Goal: Navigation & Orientation: Find specific page/section

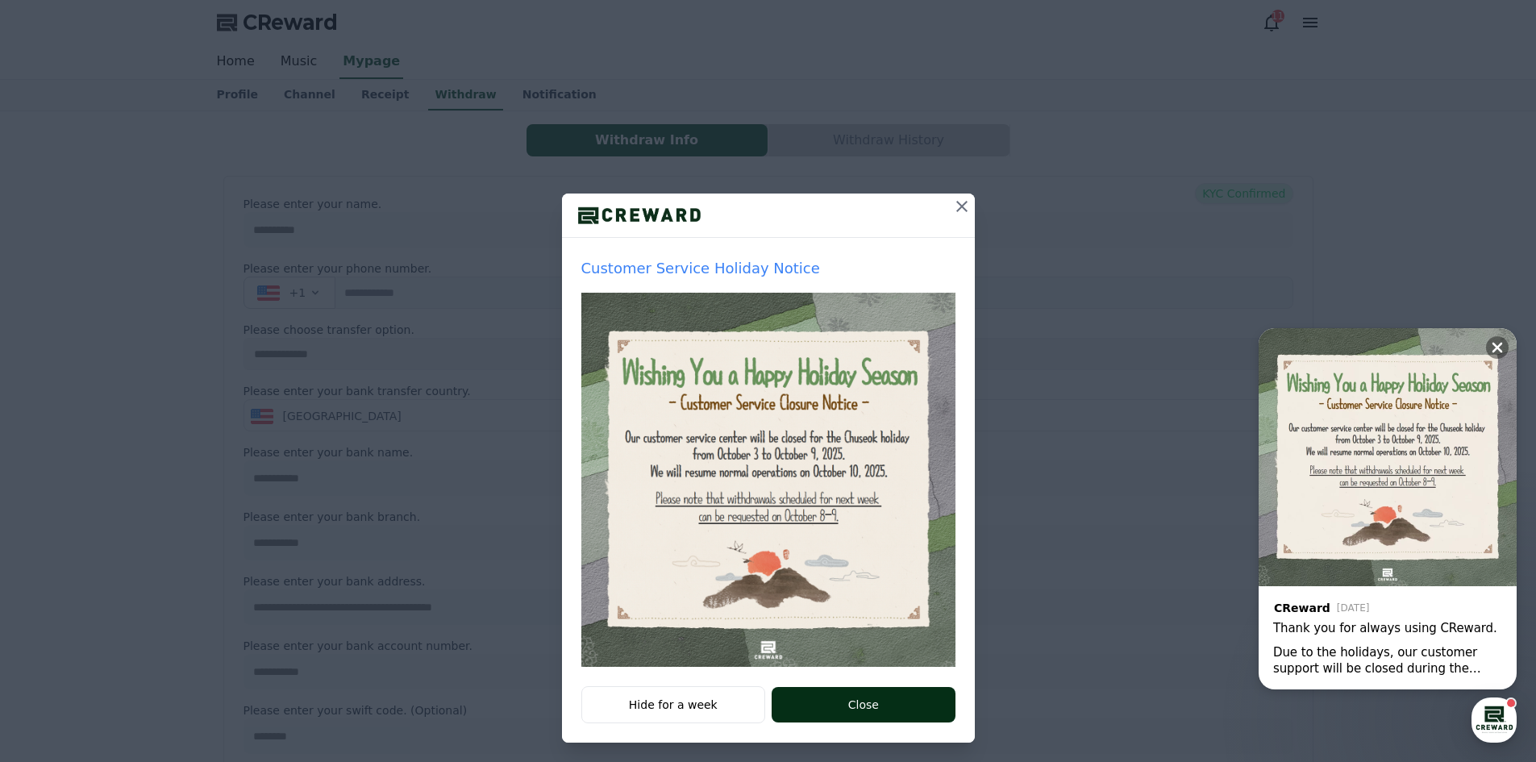
click at [870, 710] on button "Close" at bounding box center [862, 704] width 183 height 35
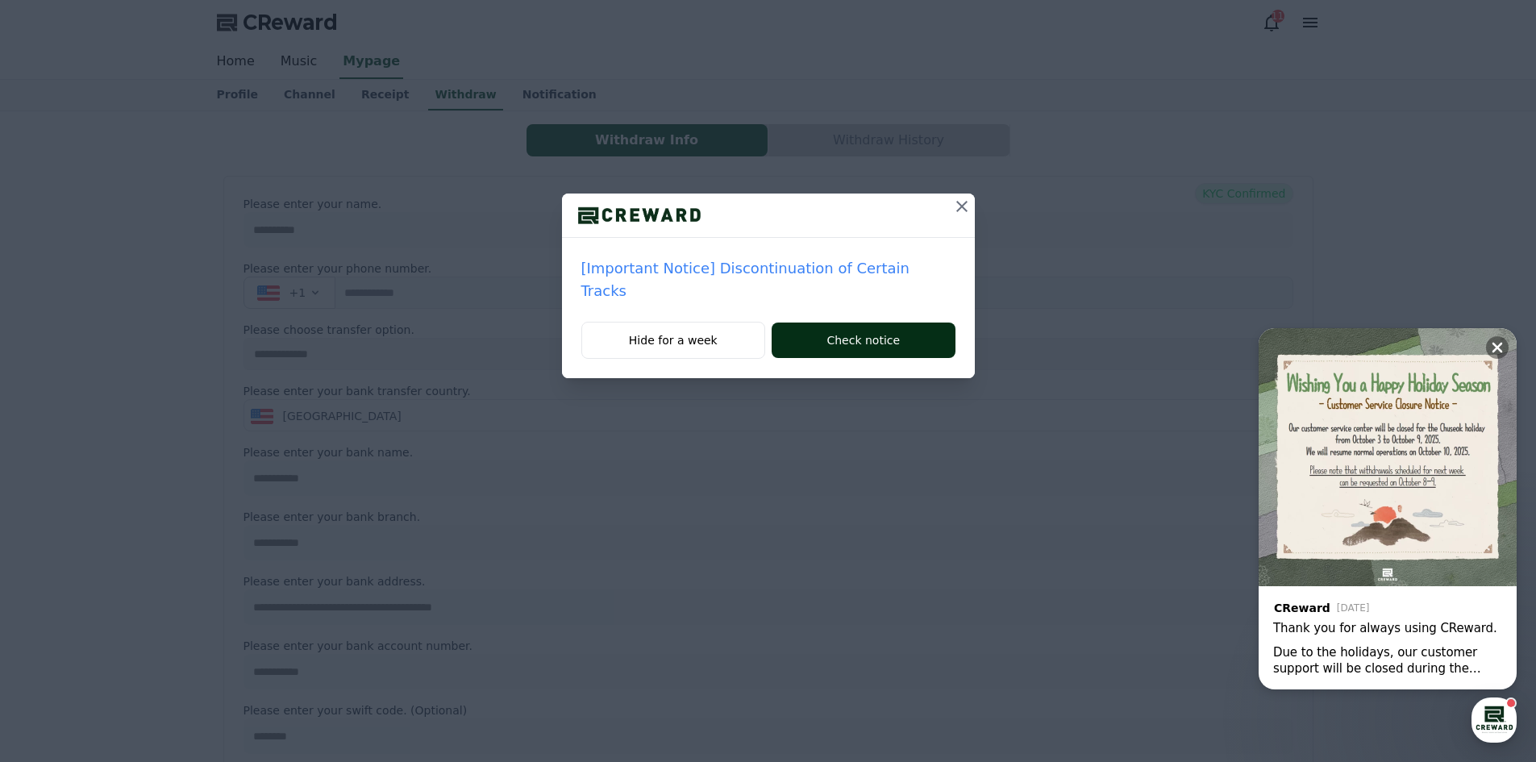
click at [818, 322] on button "Check notice" at bounding box center [862, 339] width 183 height 35
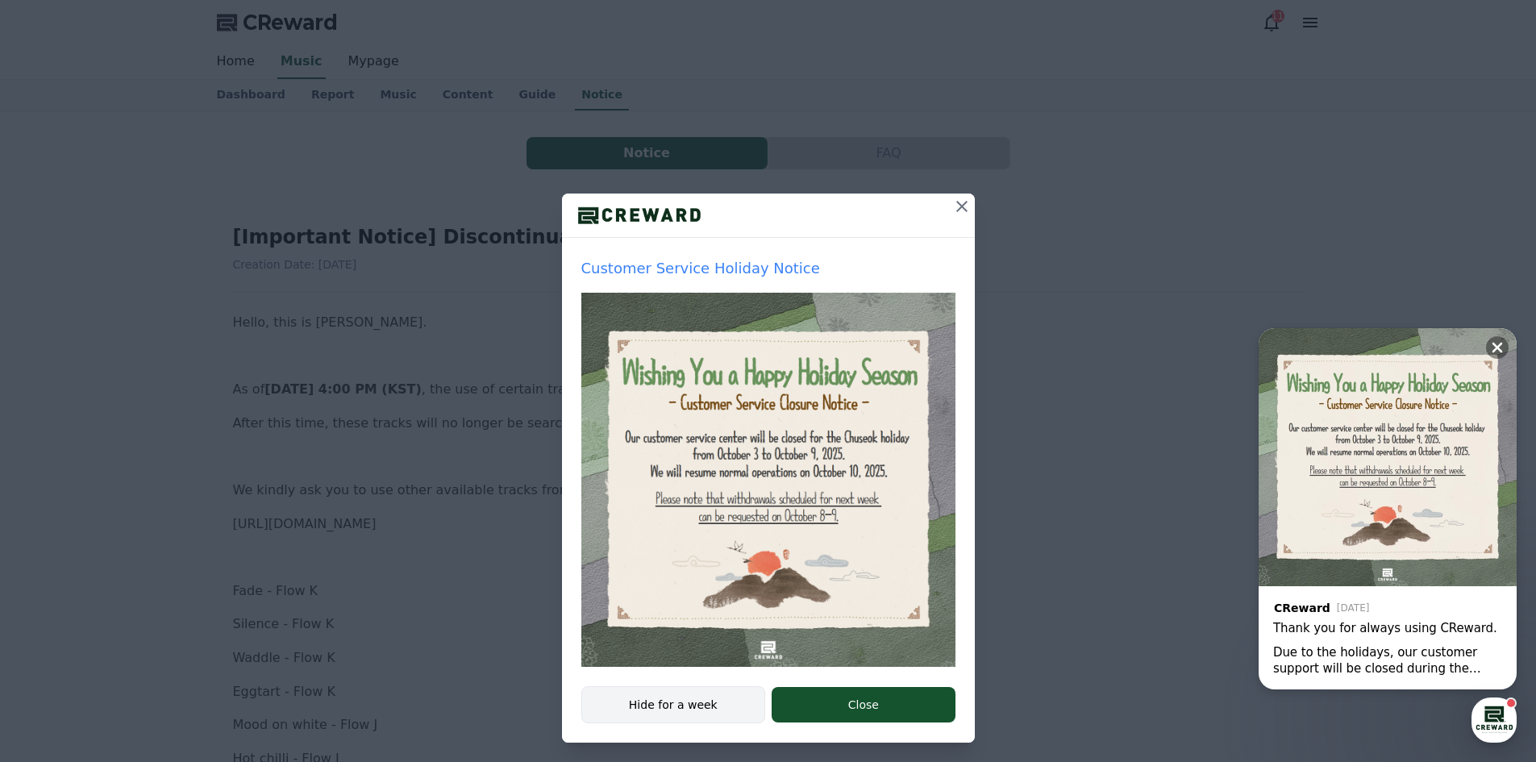
click at [713, 704] on button "Hide for a week" at bounding box center [673, 704] width 185 height 37
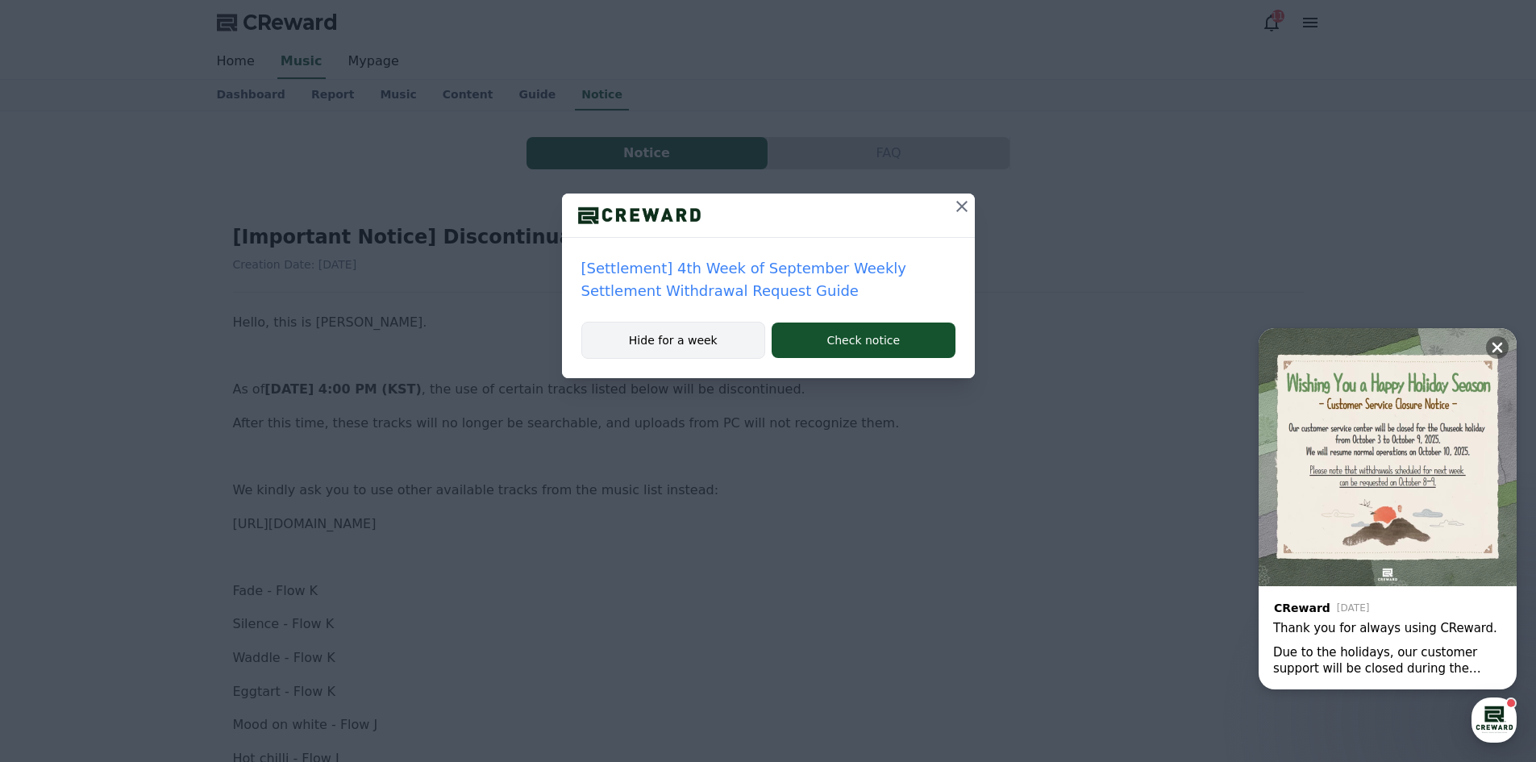
click at [676, 342] on button "Hide for a week" at bounding box center [673, 340] width 185 height 37
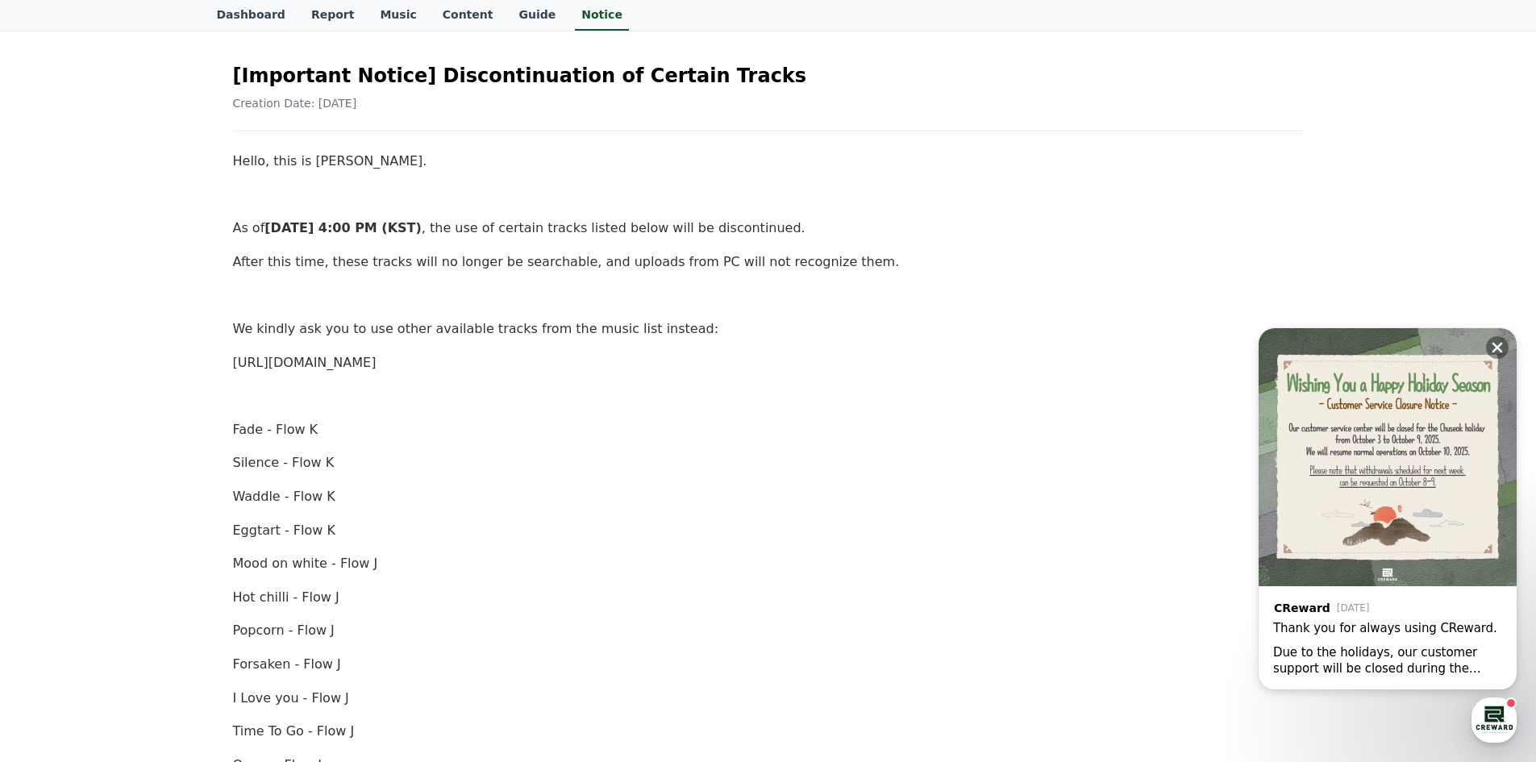
scroll to position [322, 0]
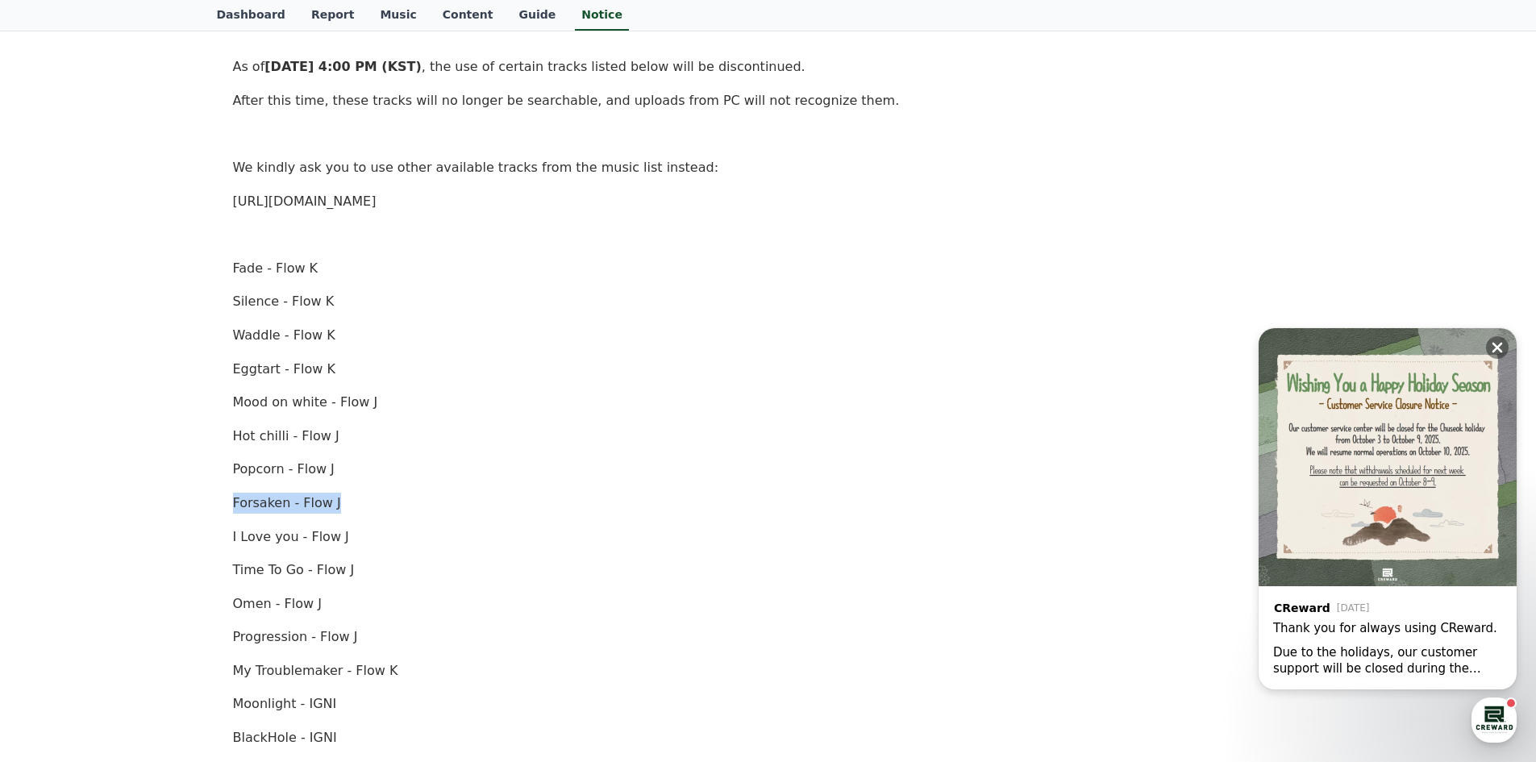
drag, startPoint x: 230, startPoint y: 501, endPoint x: 372, endPoint y: 501, distance: 142.7
click at [372, 501] on div "[Important Notice] Discontinuation of Certain Tracks Creation Date: 2025-10-01 …" at bounding box center [768, 544] width 1077 height 1316
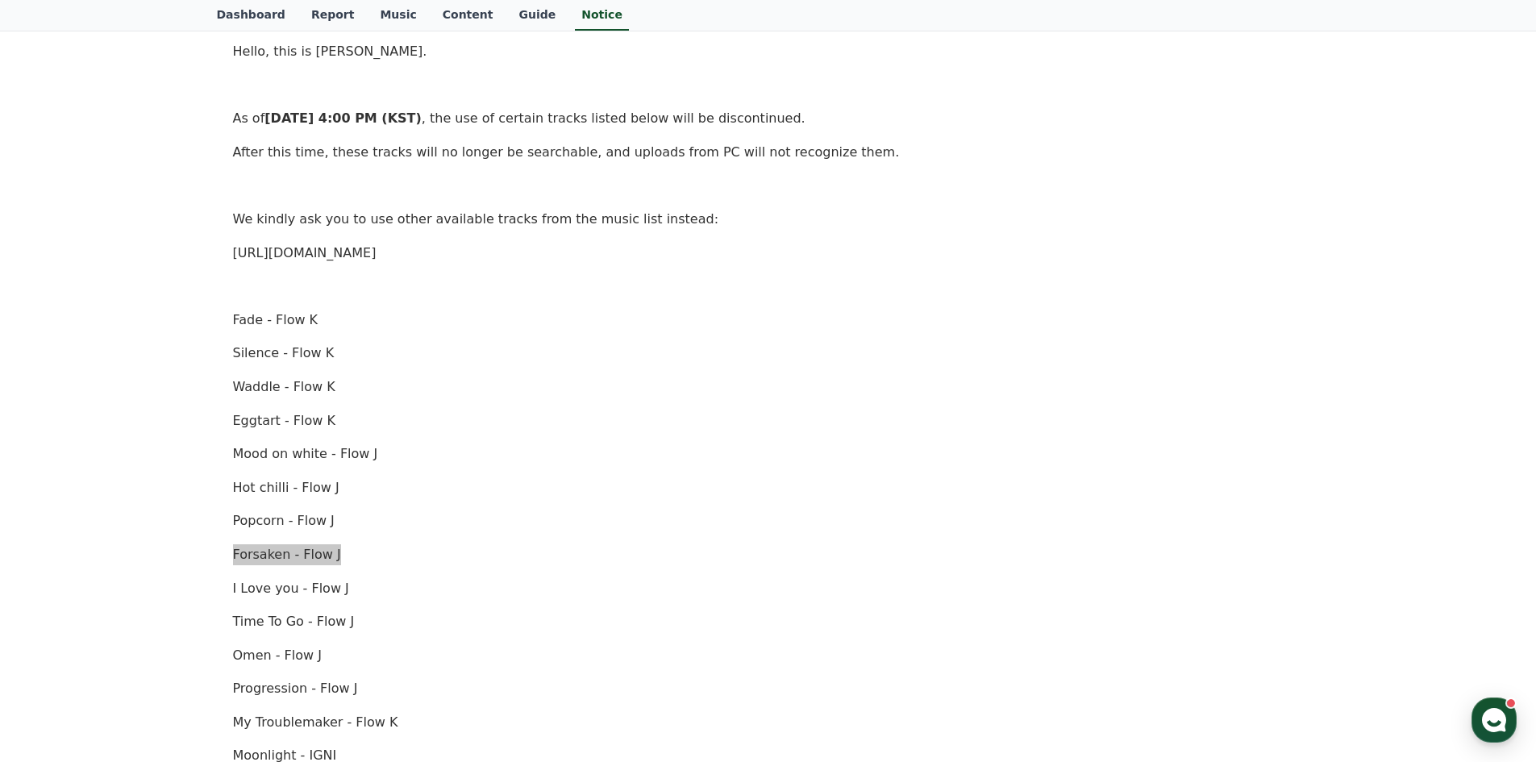
scroll to position [242, 0]
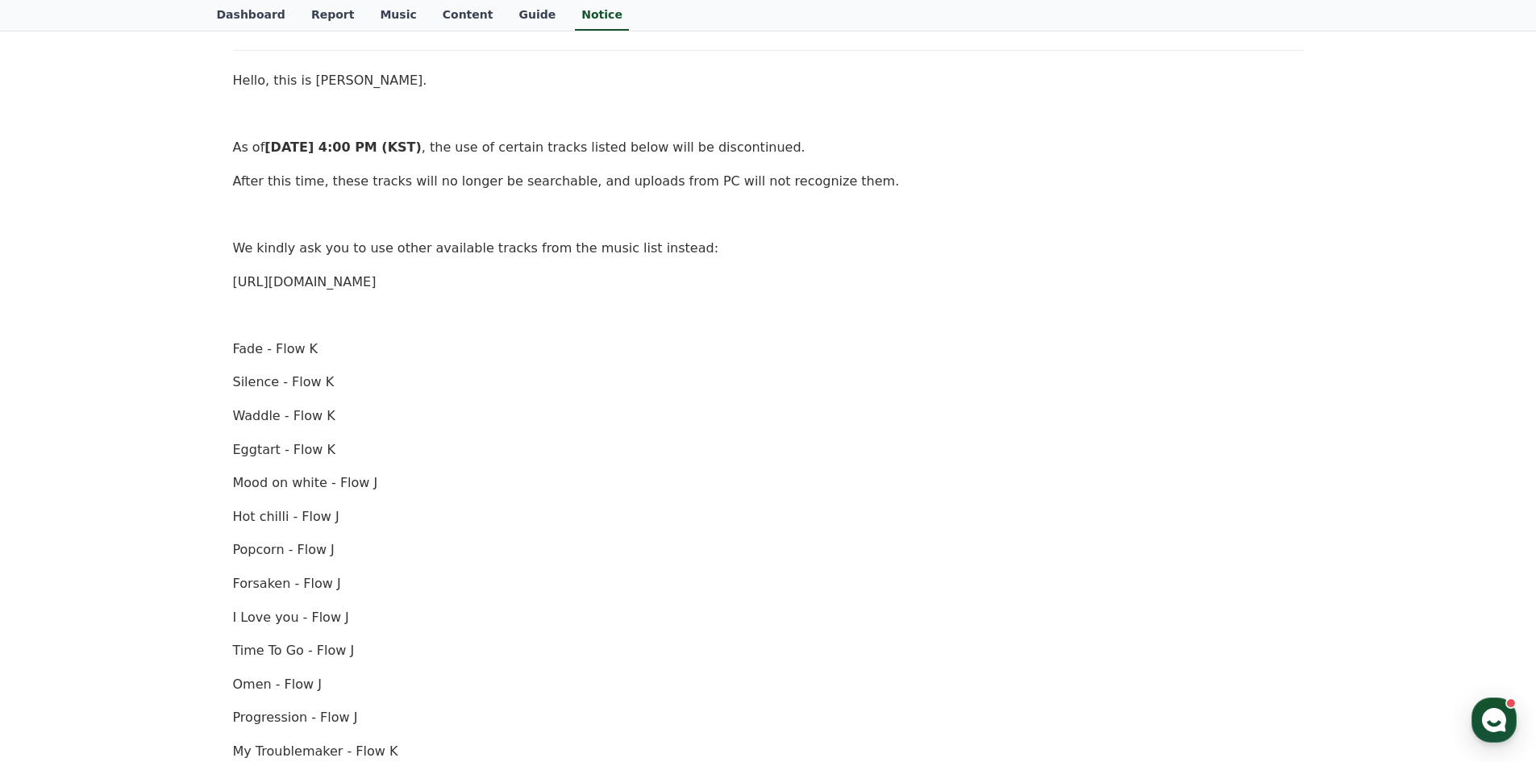
click at [339, 349] on p "Fade - Flow K" at bounding box center [768, 349] width 1071 height 21
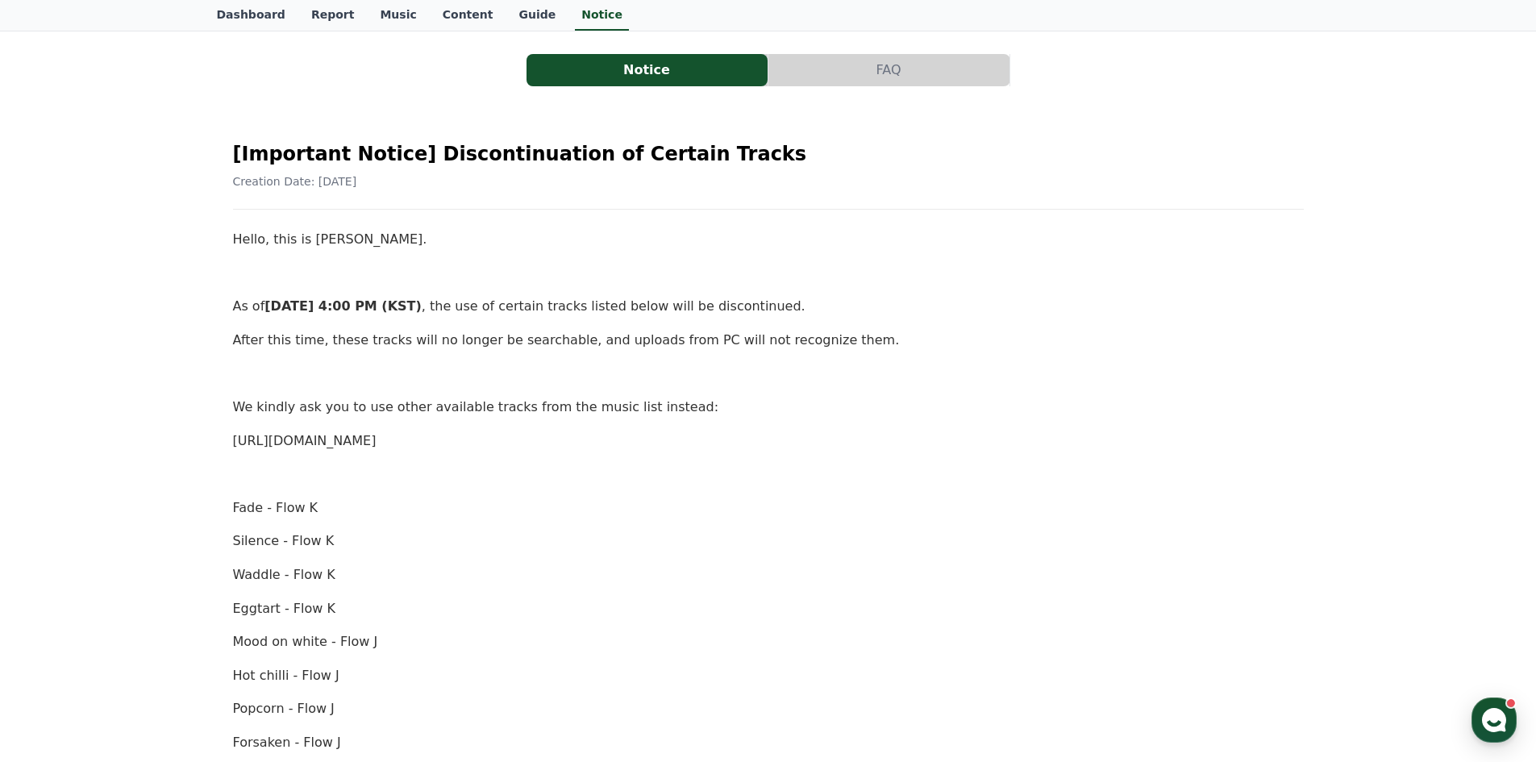
scroll to position [0, 0]
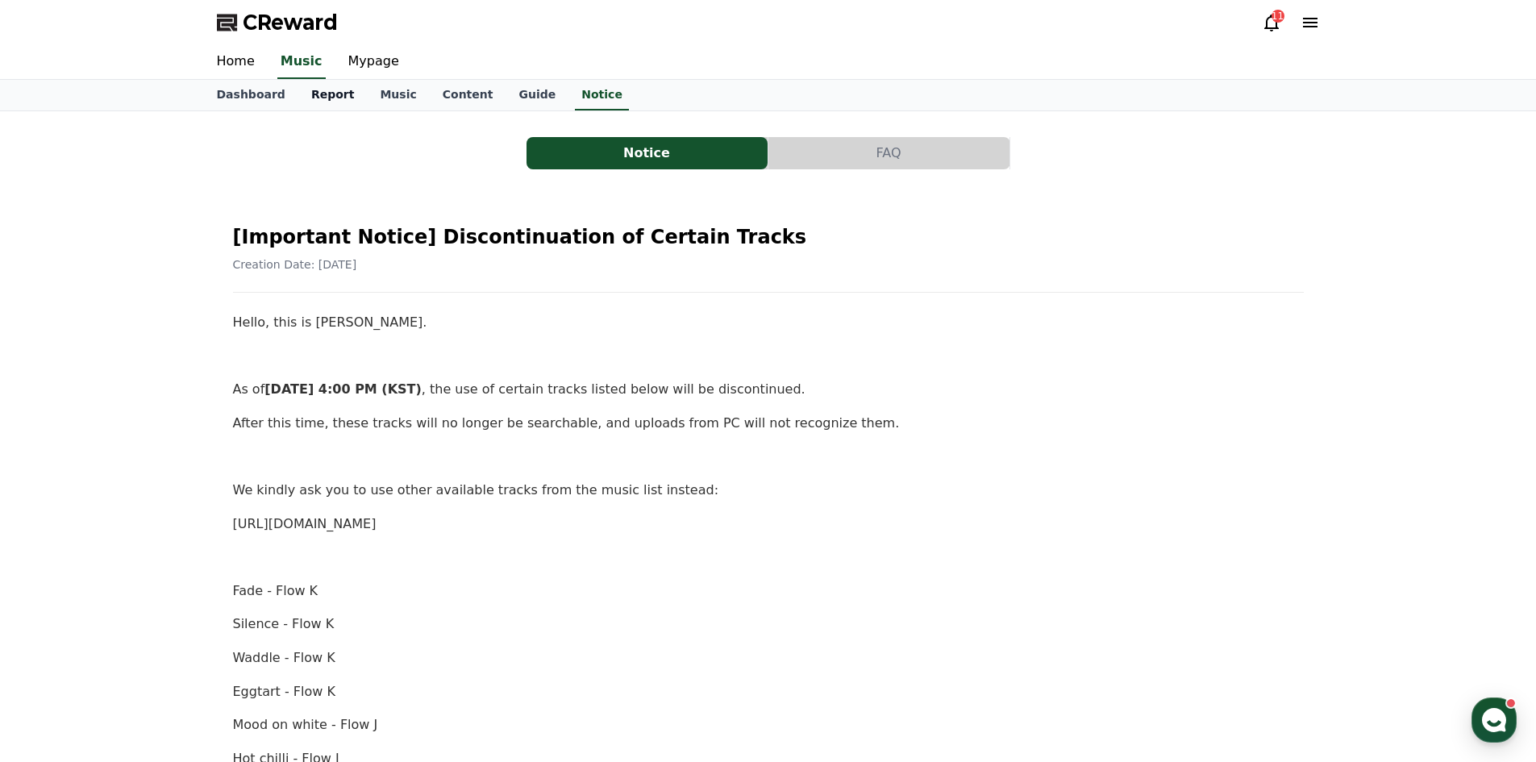
click at [314, 108] on link "Report" at bounding box center [332, 95] width 69 height 31
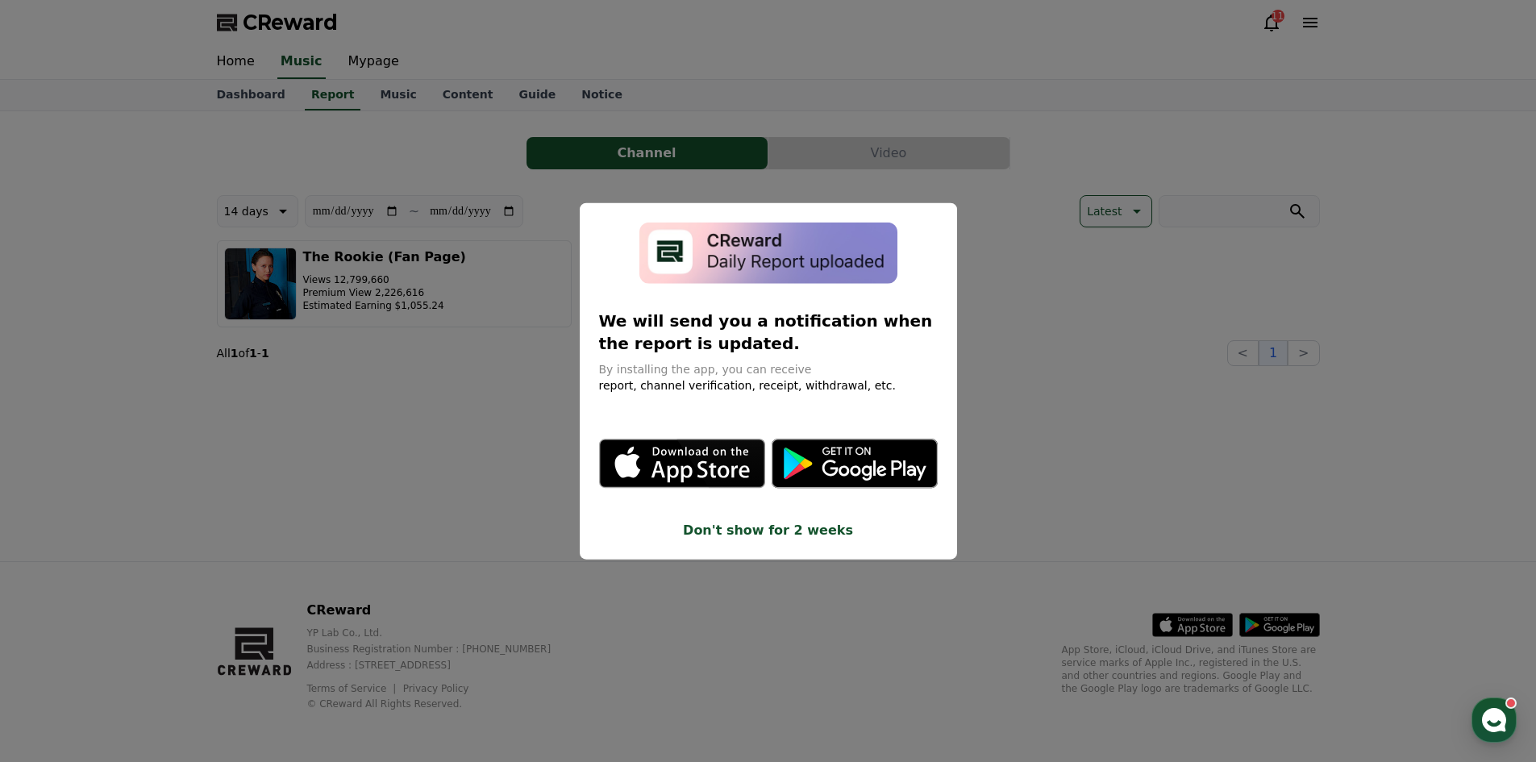
click at [1025, 301] on button "close modal" at bounding box center [768, 381] width 1536 height 762
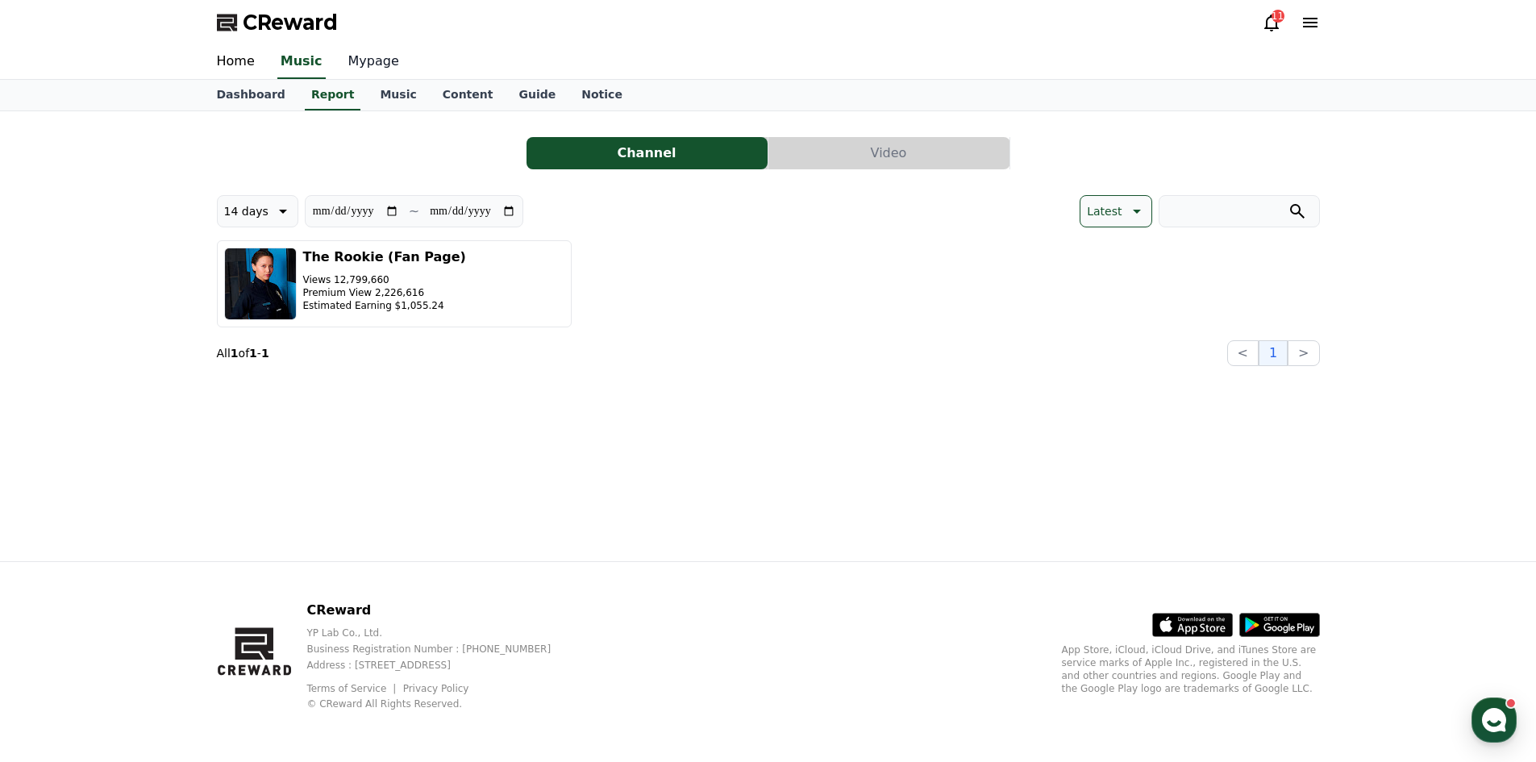
click at [366, 65] on link "Mypage" at bounding box center [373, 62] width 77 height 34
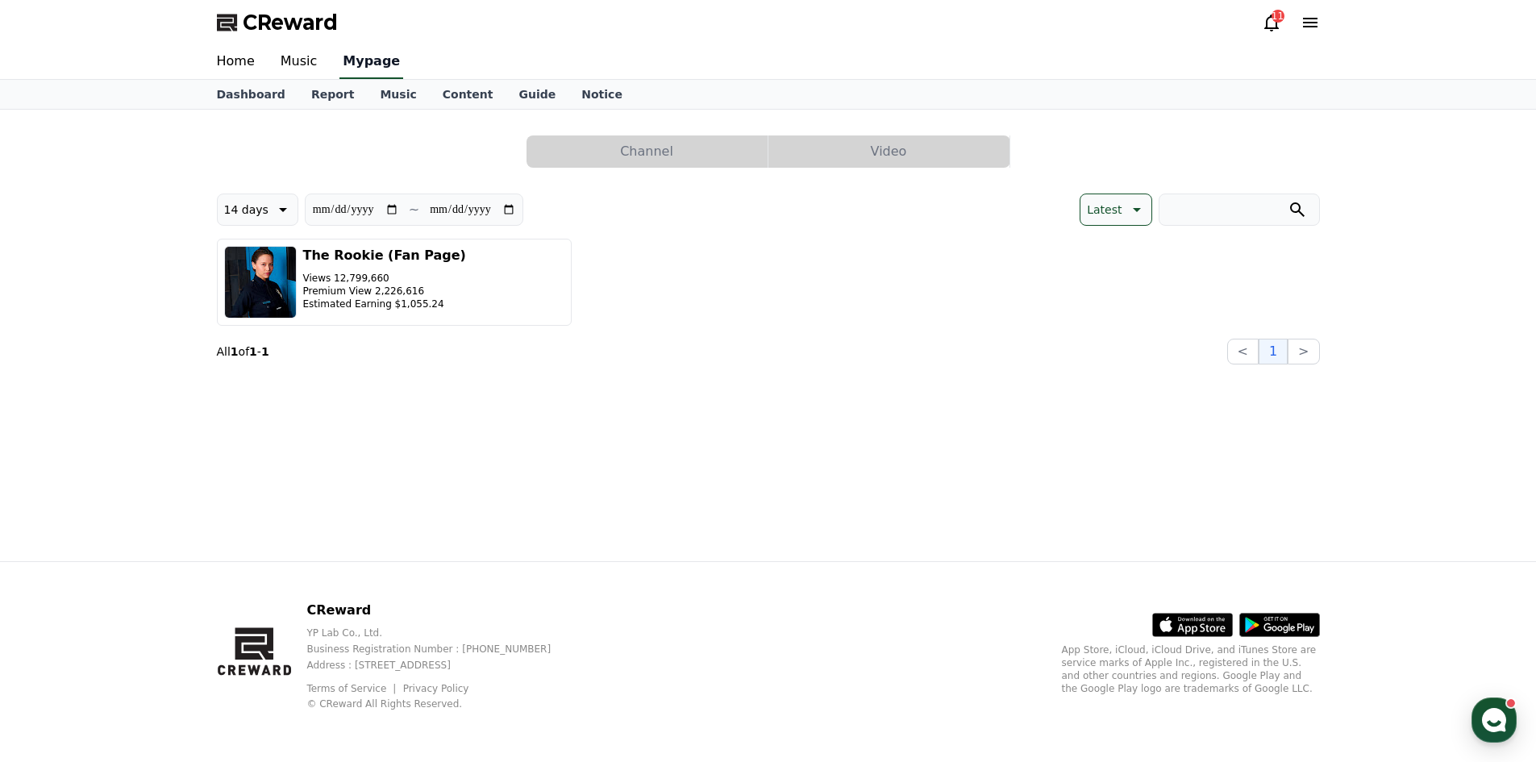
select select "**********"
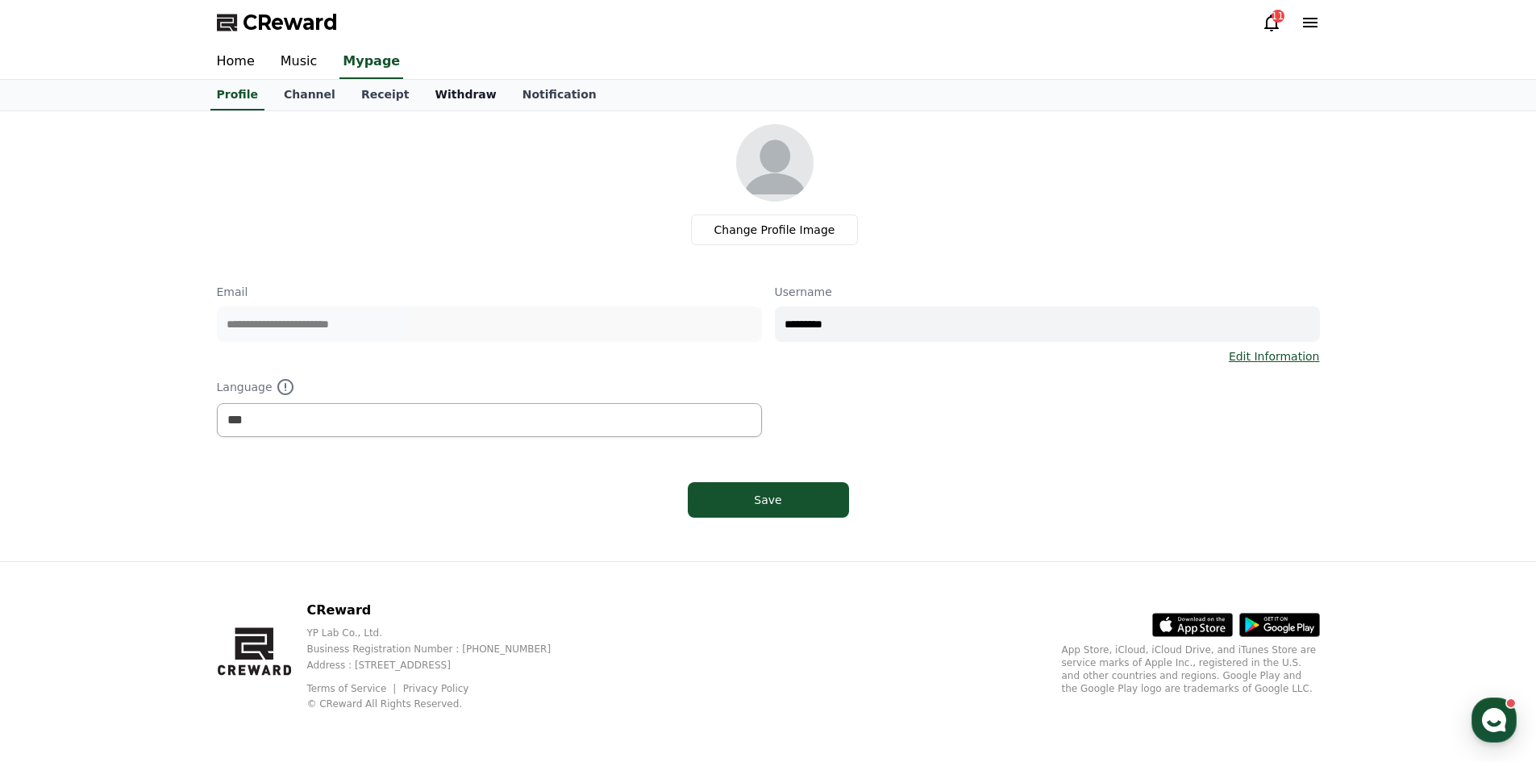
click at [429, 98] on link "Withdraw" at bounding box center [465, 95] width 87 height 31
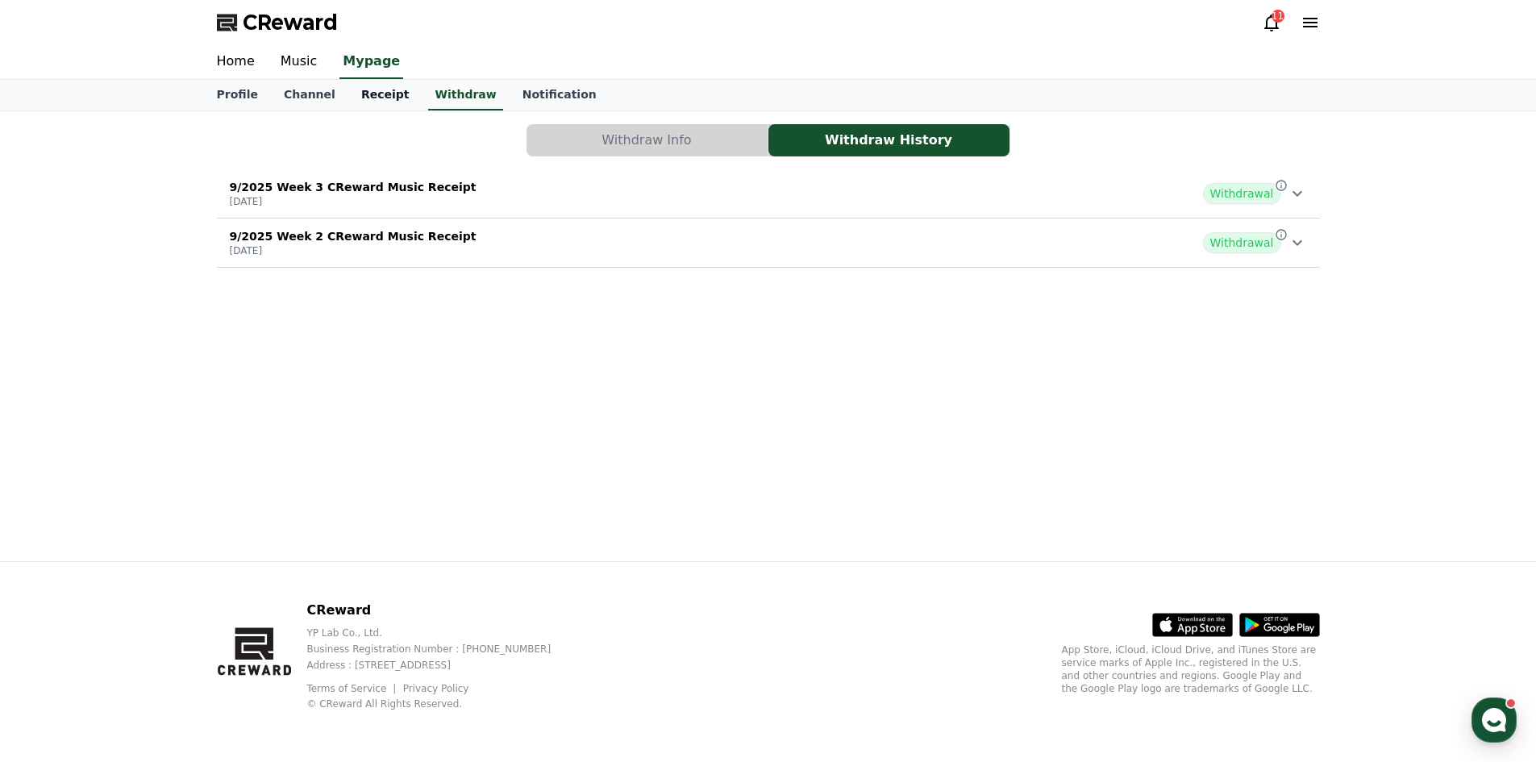
click at [375, 94] on link "Receipt" at bounding box center [385, 95] width 74 height 31
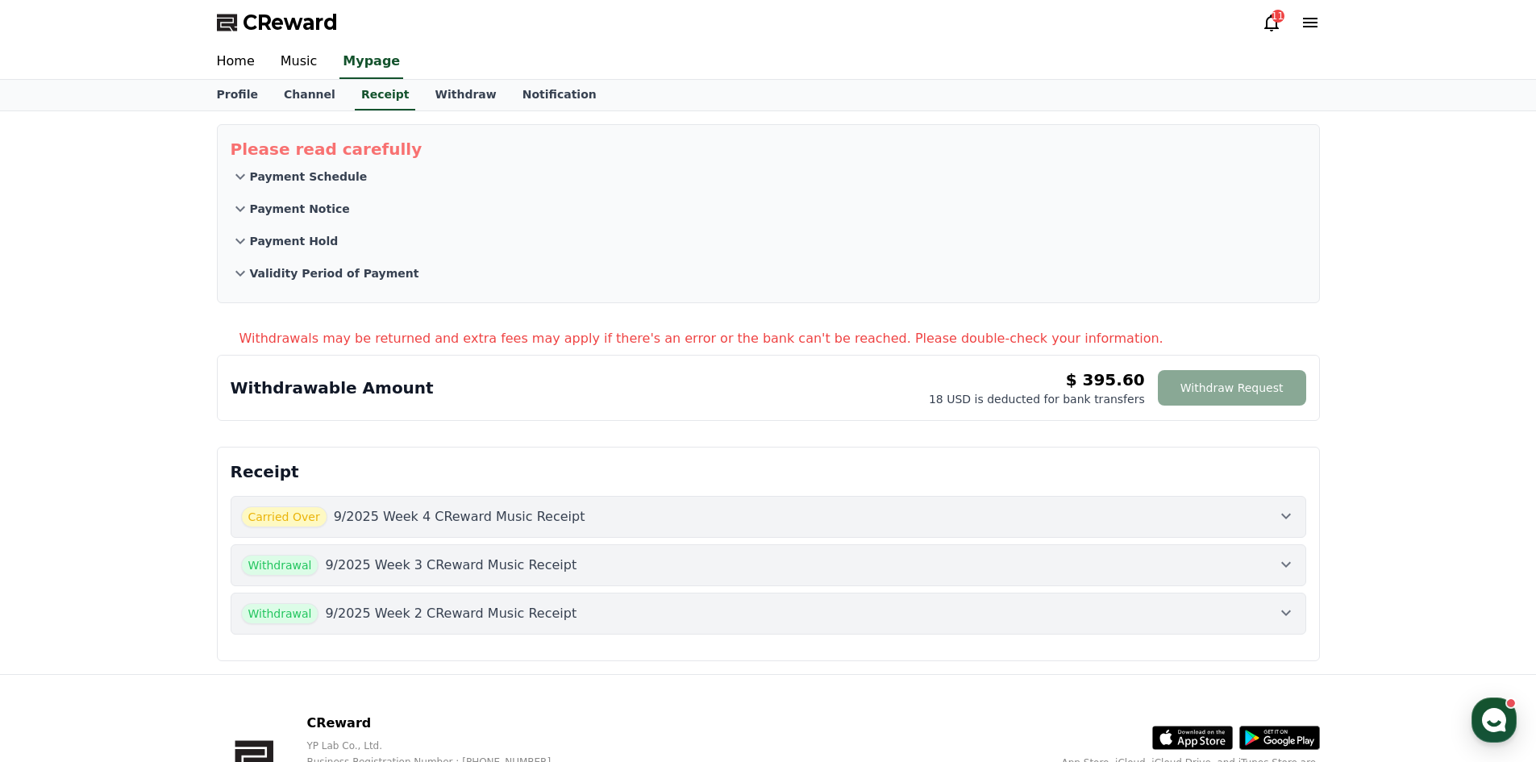
click at [447, 510] on p "9/2025 Week 4 CReward Music Receipt" at bounding box center [460, 516] width 252 height 19
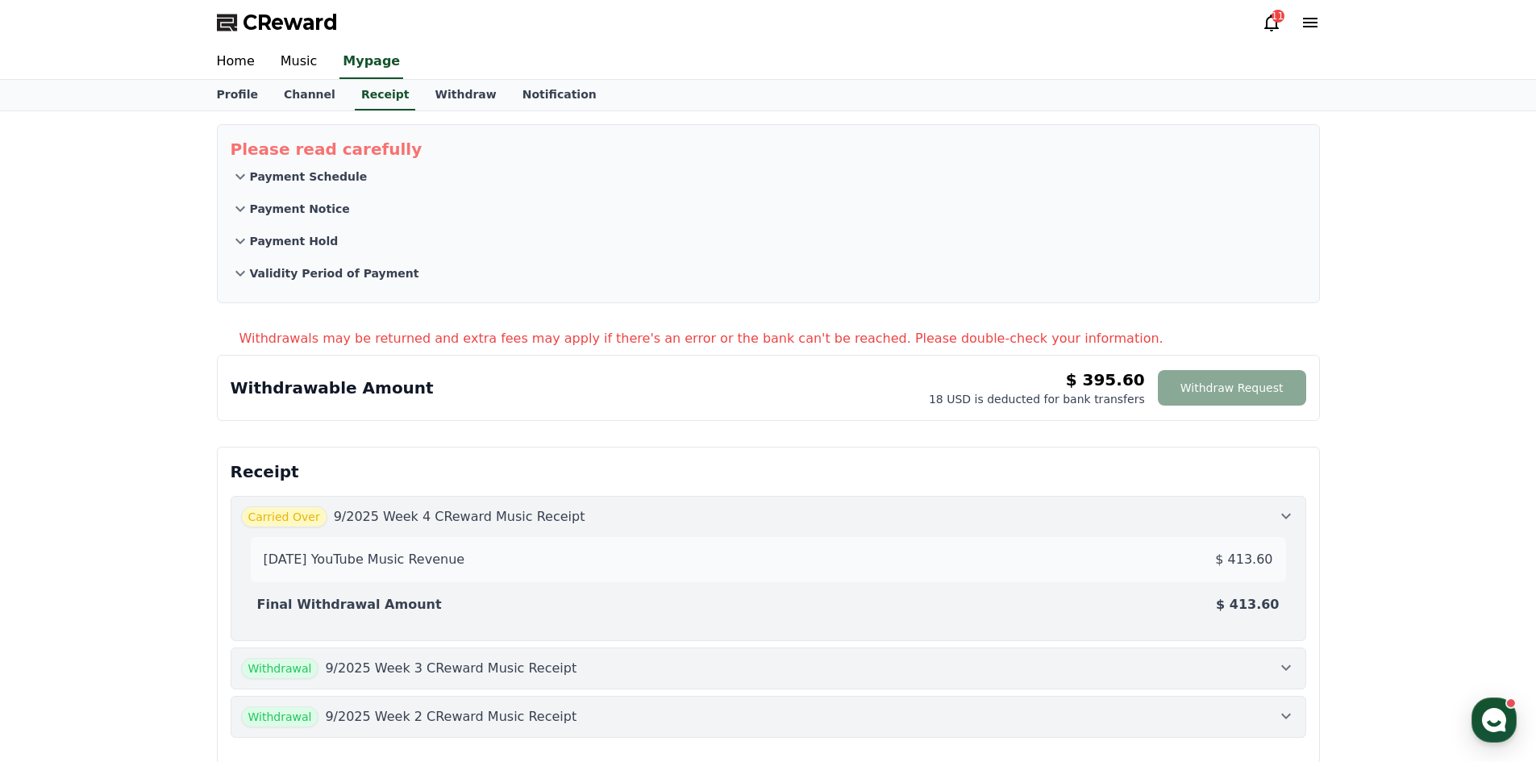
click at [447, 510] on p "9/2025 Week 4 CReward Music Receipt" at bounding box center [460, 516] width 252 height 19
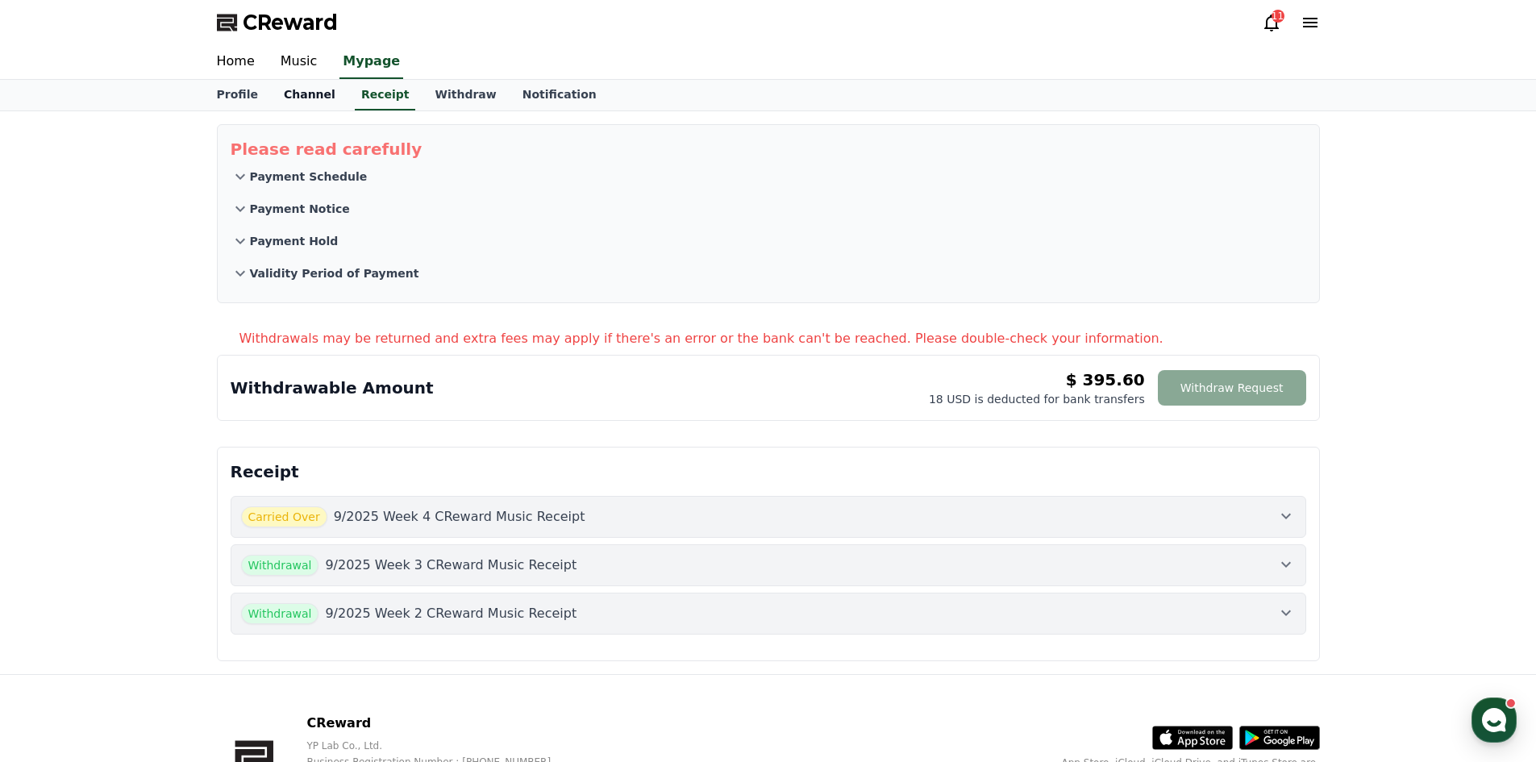
click at [295, 100] on link "Channel" at bounding box center [309, 95] width 77 height 31
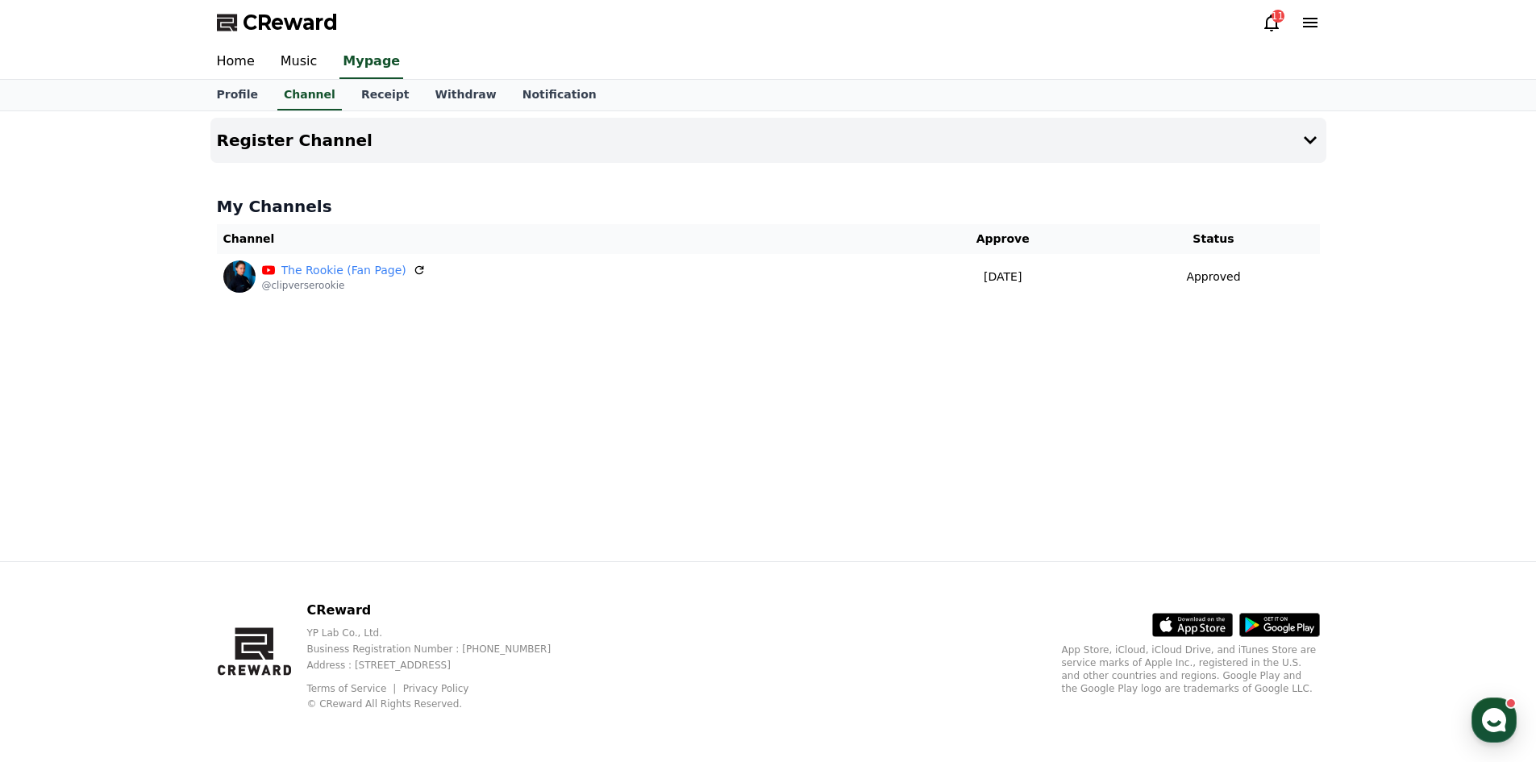
click at [198, 96] on div "Profile Channel Receipt Withdraw Notification" at bounding box center [768, 95] width 1536 height 31
click at [221, 93] on link "Profile" at bounding box center [237, 95] width 67 height 31
select select "**********"
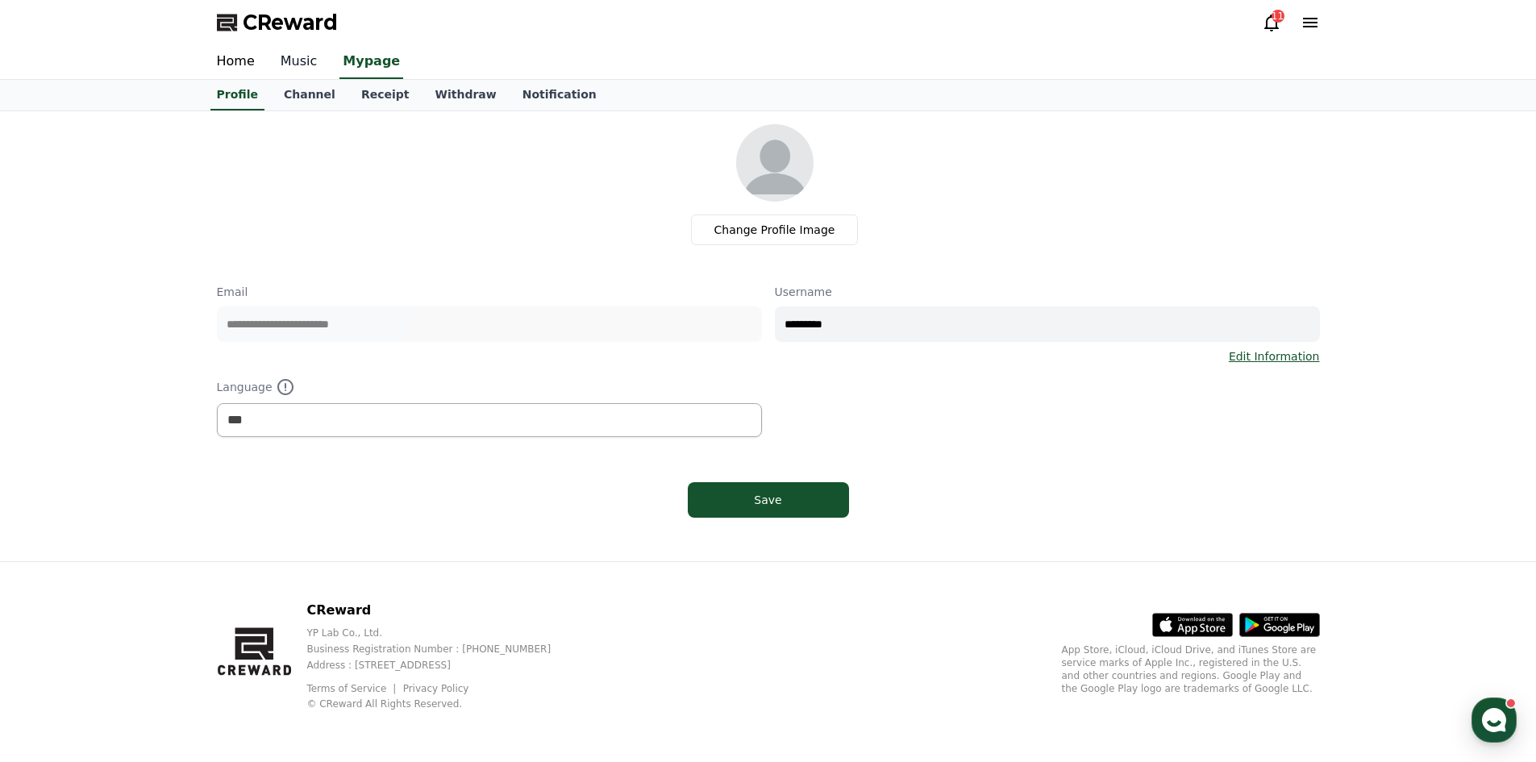
click at [312, 67] on link "Music" at bounding box center [299, 62] width 63 height 34
